Goal: Check status: Check status

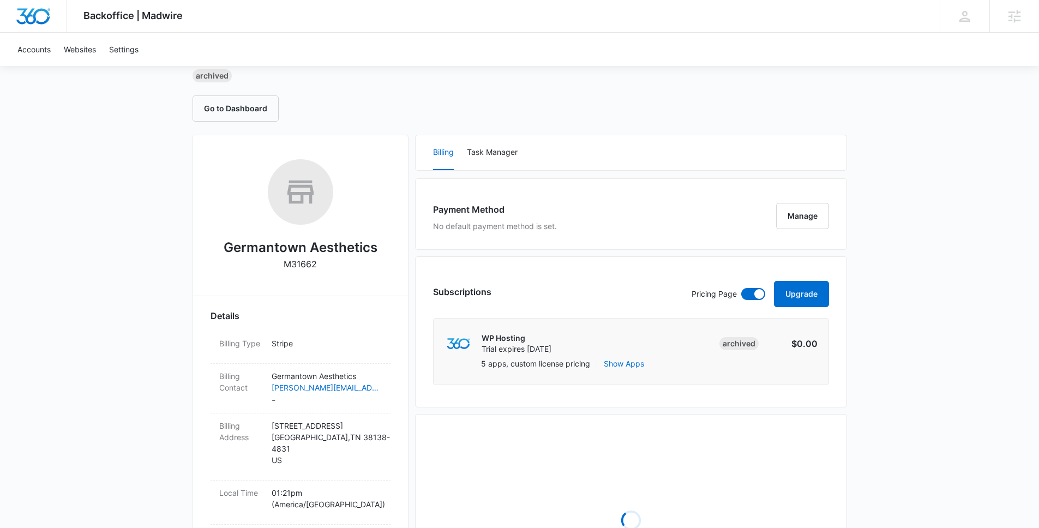
scroll to position [86, 0]
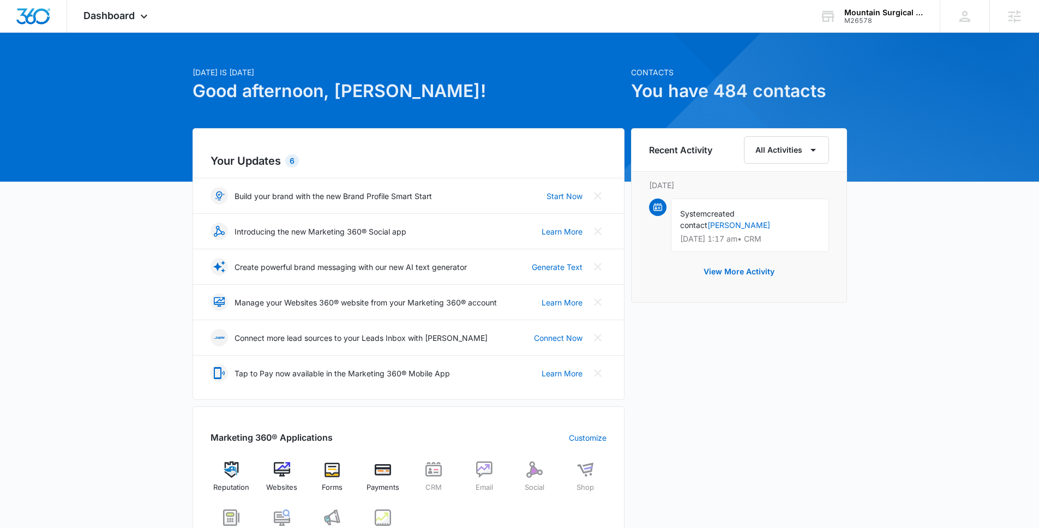
scroll to position [22, 0]
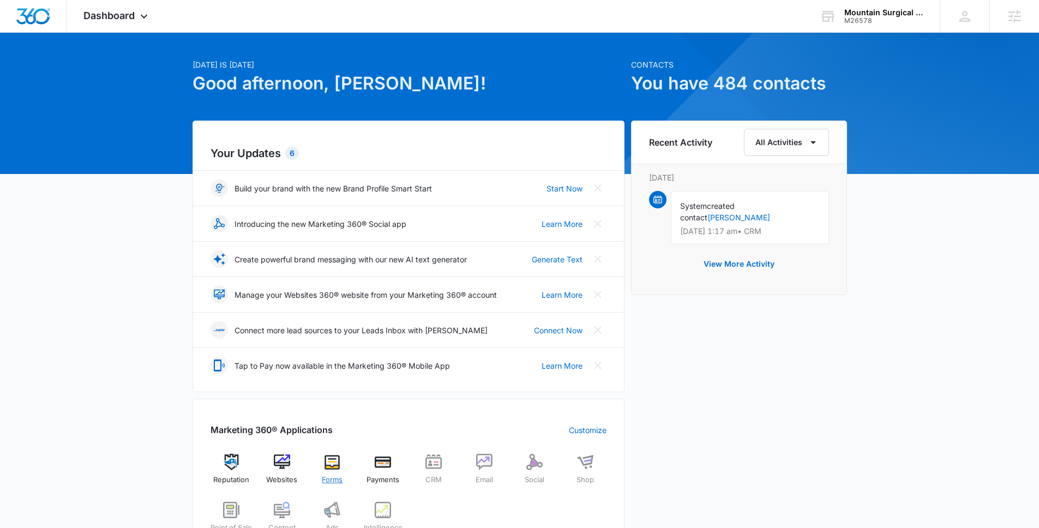
click at [334, 463] on img at bounding box center [332, 462] width 16 height 16
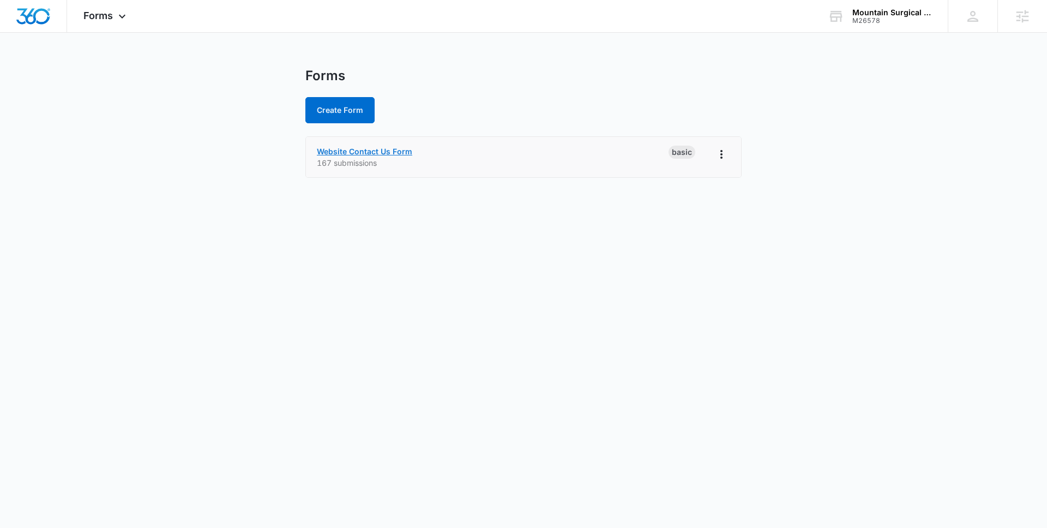
click at [343, 155] on link "Website Contact Us Form" at bounding box center [364, 151] width 95 height 9
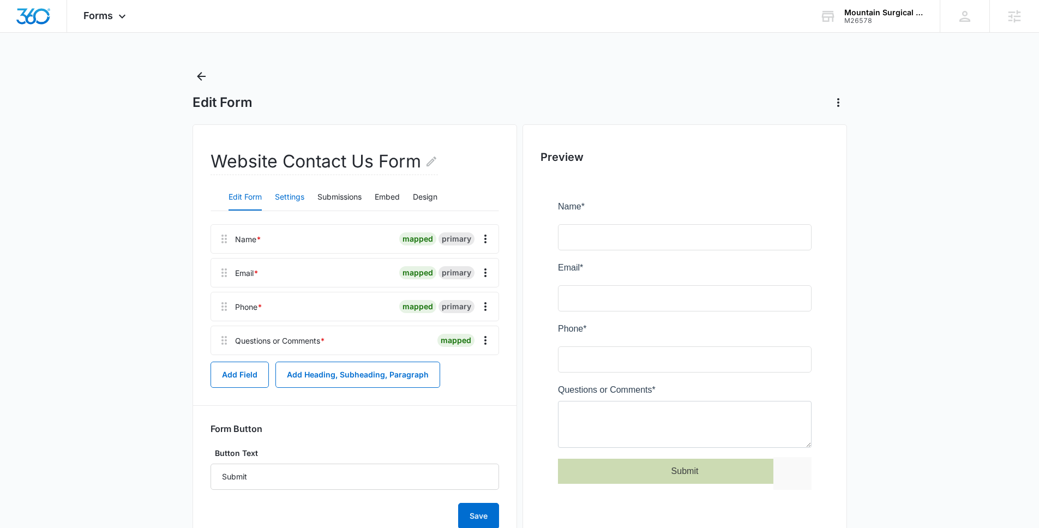
click at [277, 192] on button "Settings" at bounding box center [289, 197] width 29 height 26
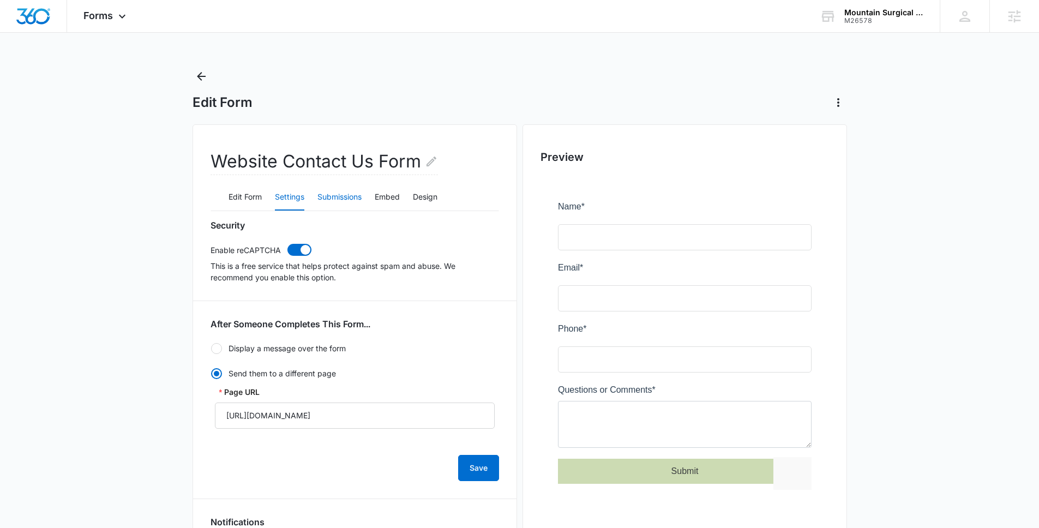
click at [344, 197] on button "Submissions" at bounding box center [339, 197] width 44 height 26
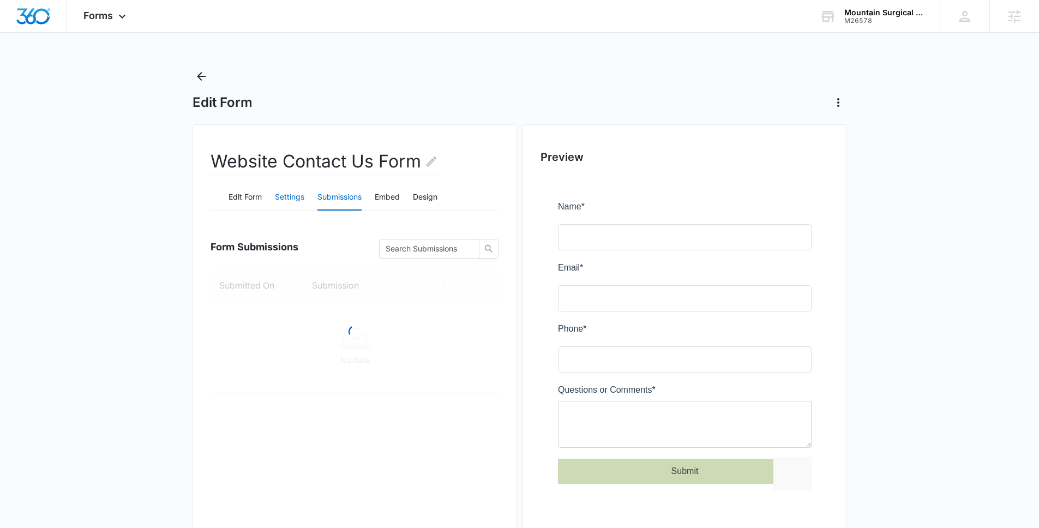
click at [300, 200] on button "Settings" at bounding box center [289, 197] width 29 height 26
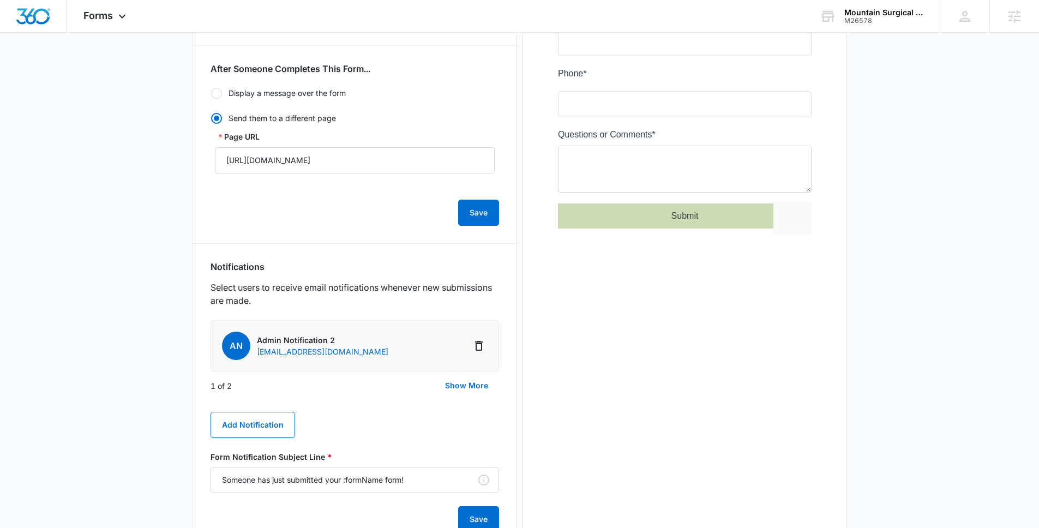
scroll to position [299, 0]
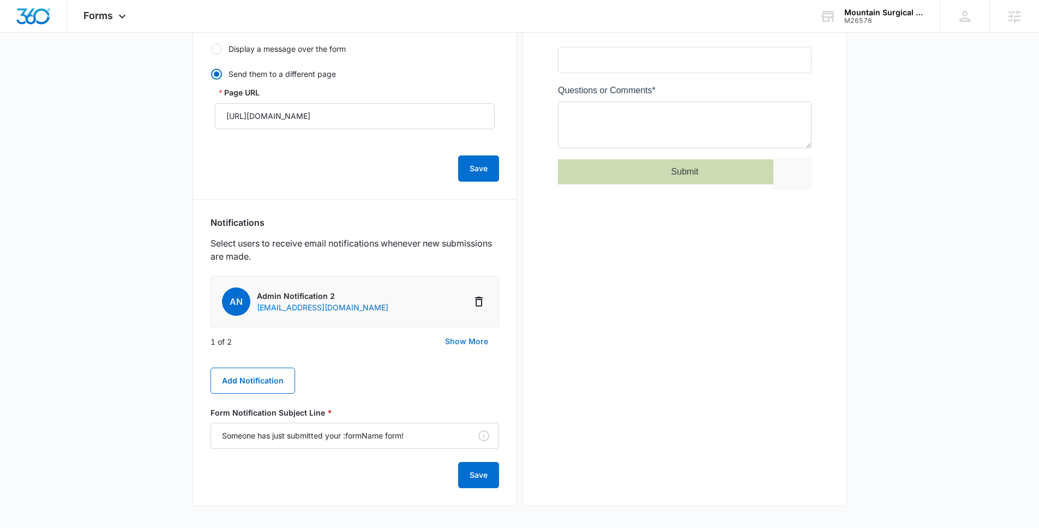
click at [457, 342] on button "Show More" at bounding box center [466, 341] width 65 height 26
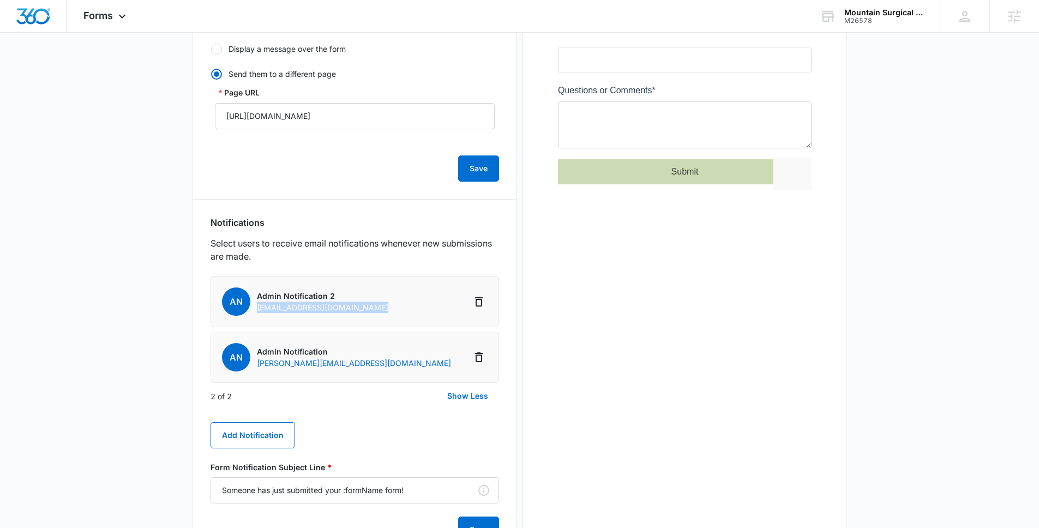
drag, startPoint x: 381, startPoint y: 309, endPoint x: 256, endPoint y: 309, distance: 124.9
click at [256, 309] on li "AN Admin Notification 2 esthetician@mountainsurgicalarts.net" at bounding box center [354, 301] width 288 height 51
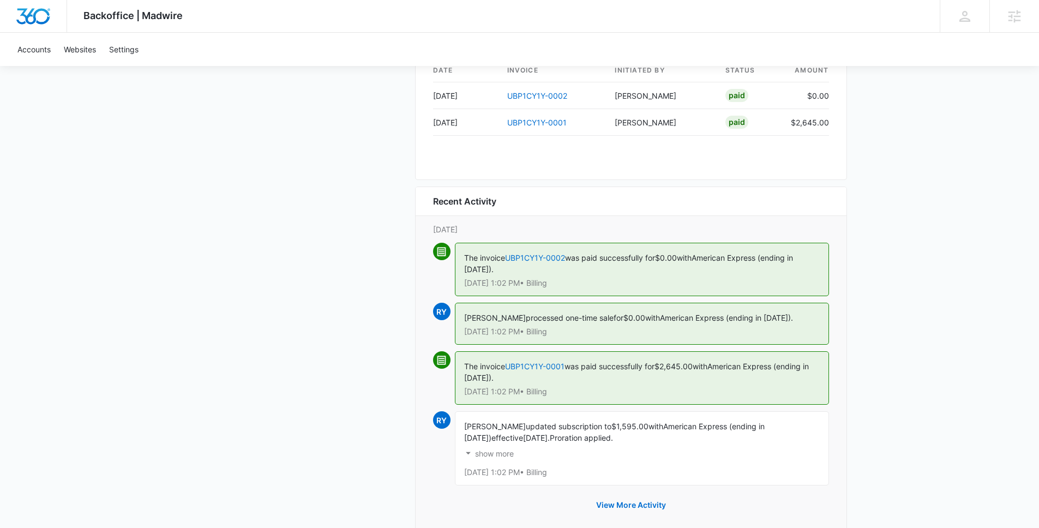
scroll to position [1046, 0]
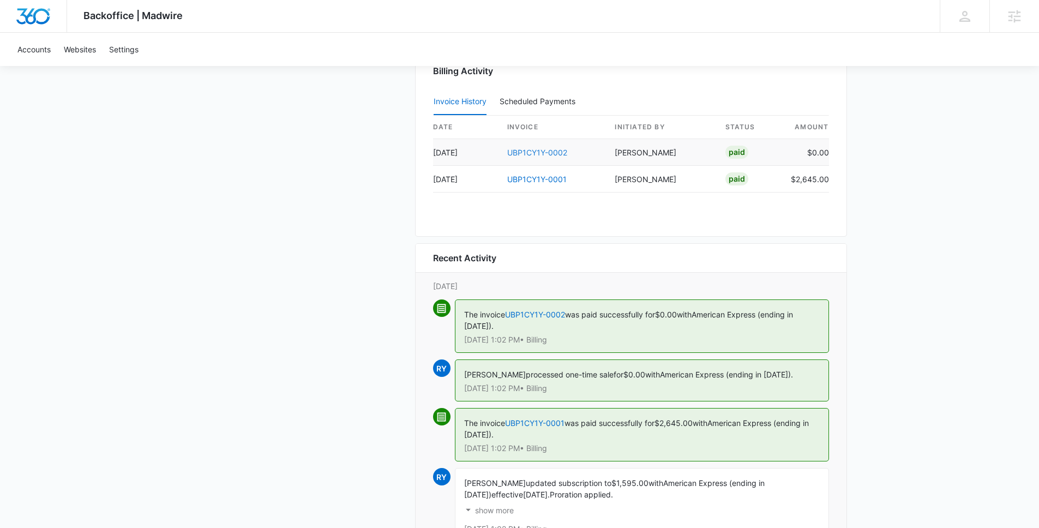
click at [536, 152] on link "UBP1CY1Y-0002" at bounding box center [537, 152] width 60 height 9
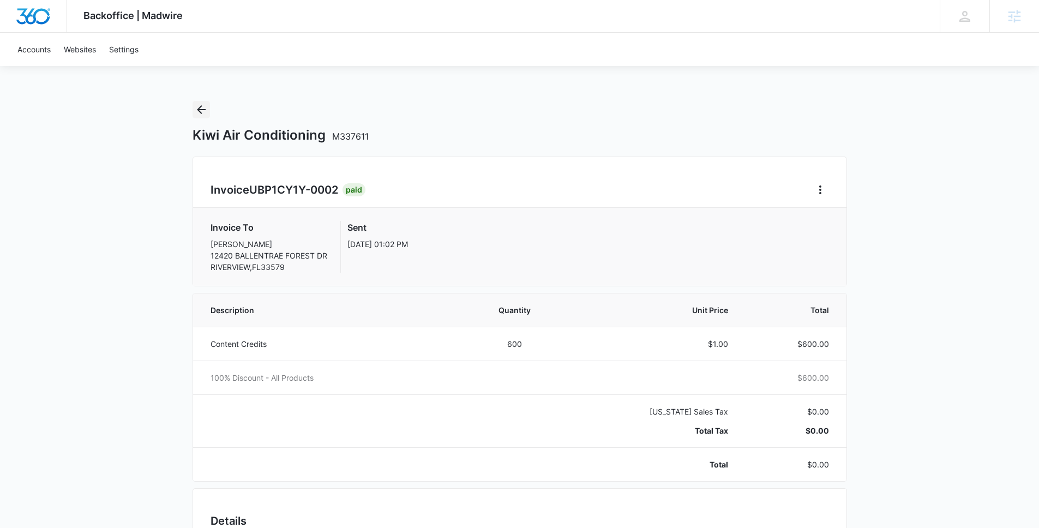
drag, startPoint x: 206, startPoint y: 109, endPoint x: 154, endPoint y: 24, distance: 99.6
click at [206, 109] on icon "Back" at bounding box center [201, 109] width 13 height 13
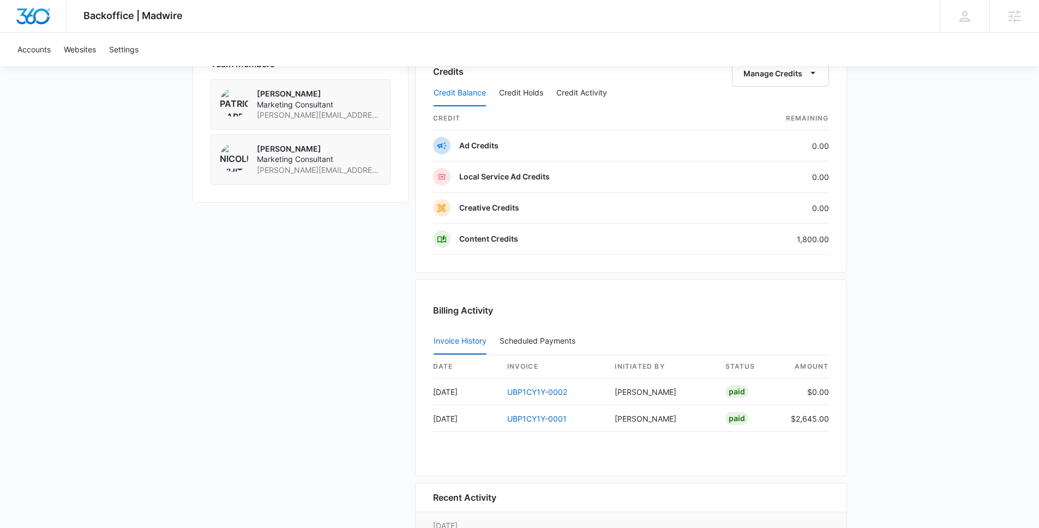
scroll to position [937, 0]
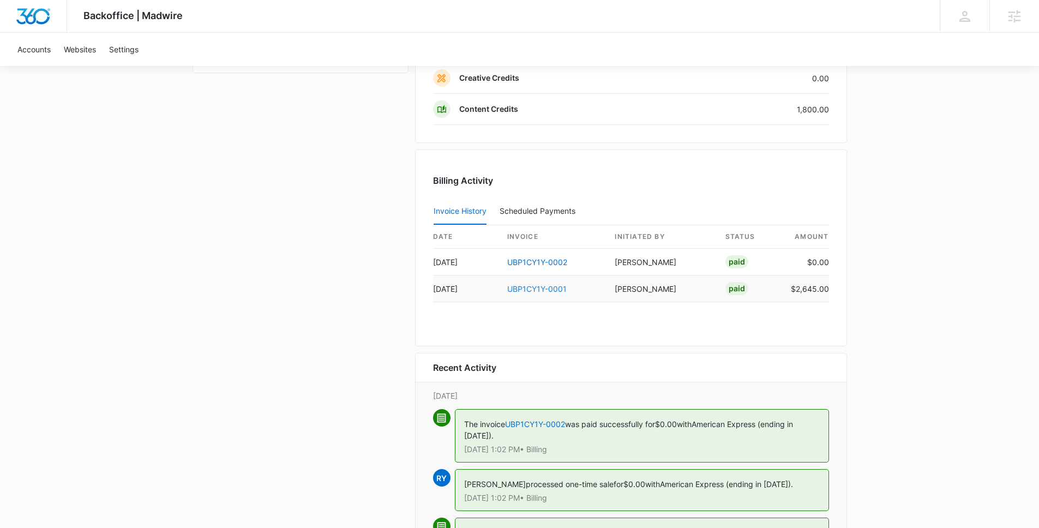
click at [529, 290] on link "UBP1CY1Y-0001" at bounding box center [536, 288] width 59 height 9
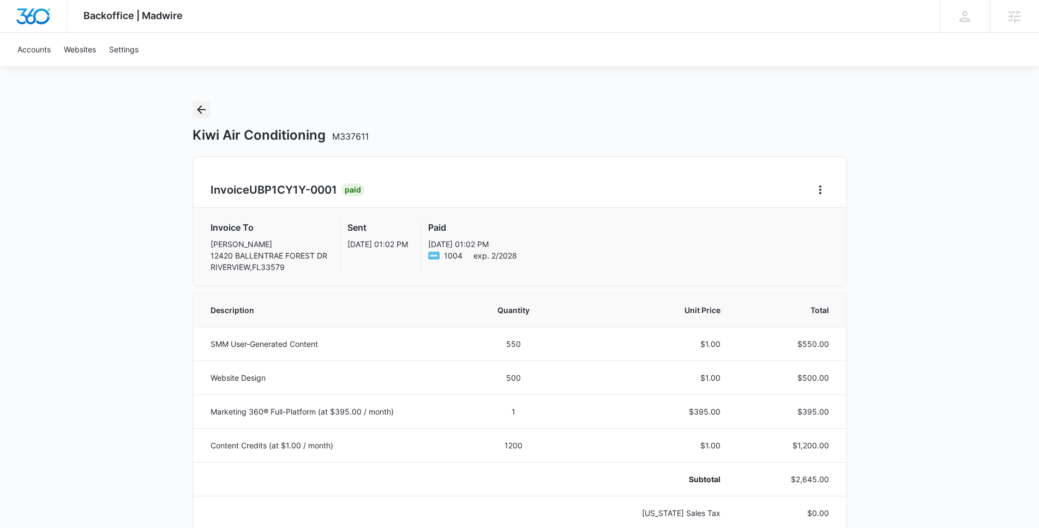
click at [208, 111] on button "Back" at bounding box center [200, 109] width 17 height 17
